Goal: Task Accomplishment & Management: Complete application form

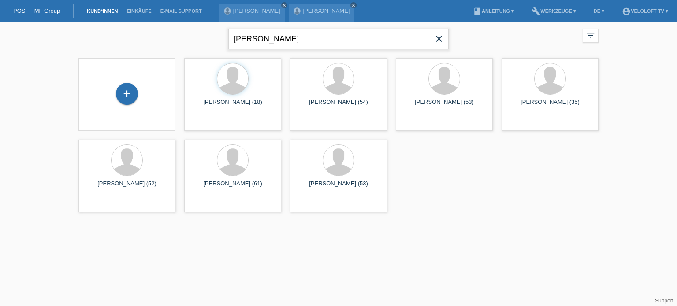
drag, startPoint x: 312, startPoint y: 42, endPoint x: 195, endPoint y: 44, distance: 117.7
click at [195, 44] on div "David Petrevski close filter_list view_module Alle Kund*innen anzeigen star Mar…" at bounding box center [338, 38] width 529 height 32
click at [107, 10] on link "Kund*innen" at bounding box center [102, 10] width 40 height 5
drag, startPoint x: 437, startPoint y: 41, endPoint x: 433, endPoint y: 42, distance: 4.4
click at [436, 42] on icon "close" at bounding box center [439, 38] width 11 height 11
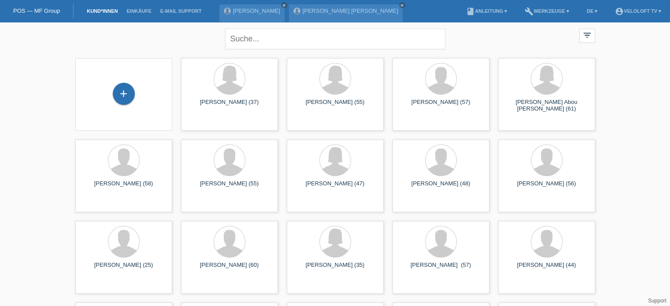
click at [96, 9] on link "Kund*innen" at bounding box center [102, 10] width 40 height 5
click at [242, 39] on input "text" at bounding box center [335, 39] width 220 height 21
paste input "Herr Martin Rieder"
click at [244, 37] on input "Herr Martin Rieder" at bounding box center [335, 39] width 220 height 21
drag, startPoint x: 247, startPoint y: 33, endPoint x: 211, endPoint y: 42, distance: 37.3
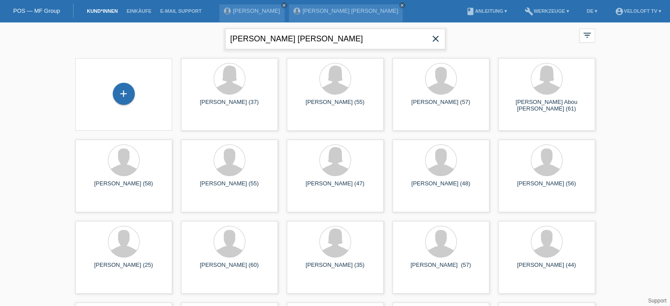
click at [211, 42] on div "Herr Martin Rieder close filter_list view_module Alle Kund*innen anzeigen star …" at bounding box center [335, 38] width 529 height 32
type input "[PERSON_NAME]"
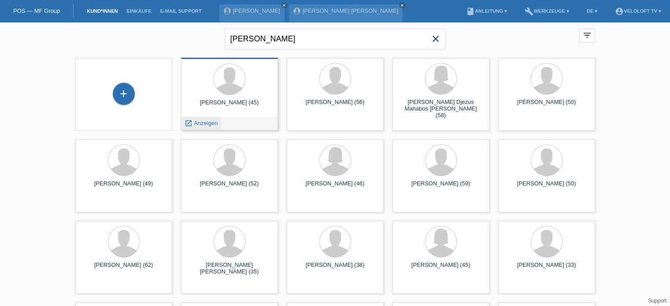
click at [204, 126] on span "Anzeigen" at bounding box center [206, 123] width 24 height 7
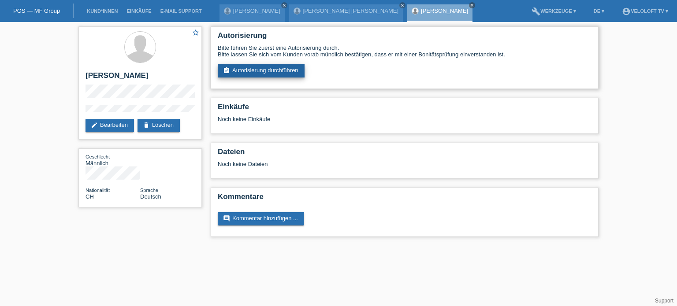
click at [273, 70] on link "assignment_turned_in Autorisierung durchführen" at bounding box center [261, 70] width 87 height 13
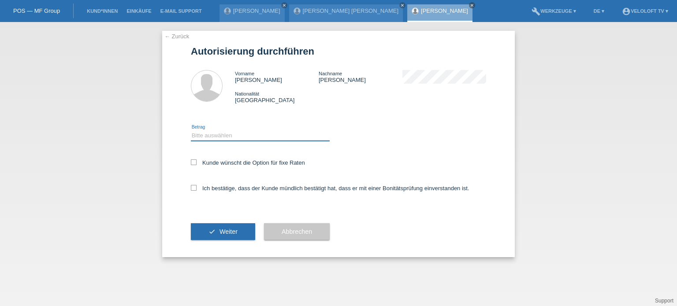
click at [215, 135] on select "Bitte auswählen CHF 1.00 - CHF 499.00 CHF 500.00 - CHF 1'999.00 CHF 2'000.00 - …" at bounding box center [260, 135] width 139 height 11
select select "3"
click at [191, 130] on select "Bitte auswählen CHF 1.00 - CHF 499.00 CHF 500.00 - CHF 1'999.00 CHF 2'000.00 - …" at bounding box center [260, 135] width 139 height 11
click at [193, 162] on icon at bounding box center [194, 163] width 6 height 6
click at [193, 162] on input "Kunde wünscht die Option für fixe Raten" at bounding box center [194, 163] width 6 height 6
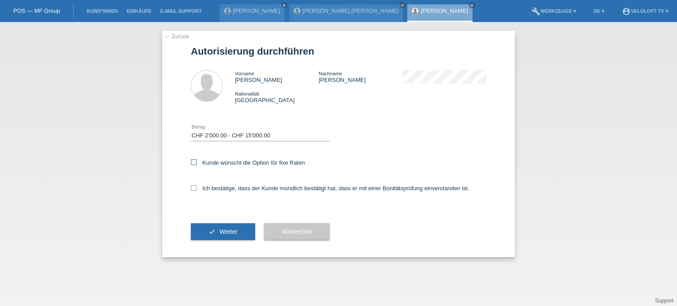
checkbox input "true"
click at [196, 189] on icon at bounding box center [194, 188] width 6 height 6
click at [196, 189] on input "Ich bestätige, dass der Kunde mündlich bestätigt hat, dass er mit einer Bonität…" at bounding box center [194, 188] width 6 height 6
checkbox input "true"
click at [226, 229] on span "Weiter" at bounding box center [228, 231] width 18 height 7
